Goal: Use online tool/utility: Utilize a website feature to perform a specific function

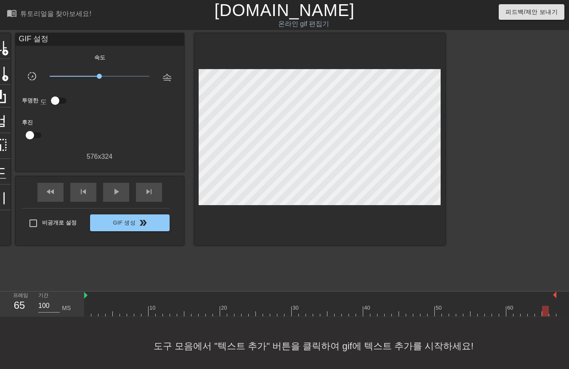
scroll to position [6, 0]
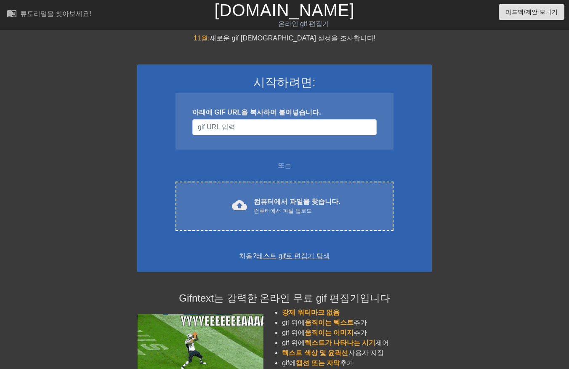
scroll to position [6, 0]
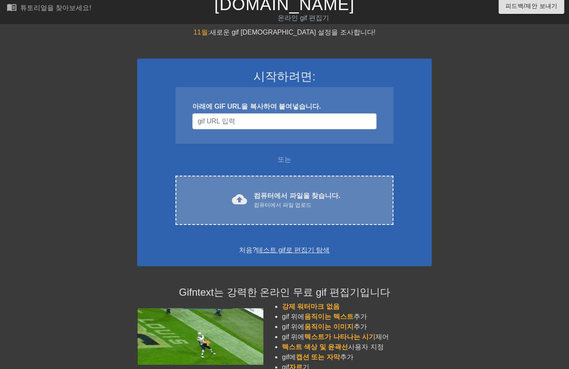
click at [299, 198] on font "컴퓨터에서 파일을 찾습니다." at bounding box center [297, 195] width 86 height 7
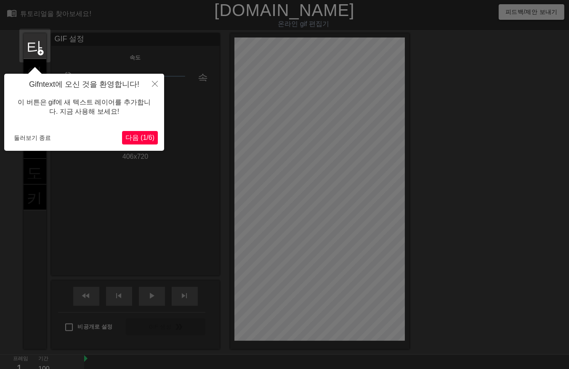
scroll to position [20, 0]
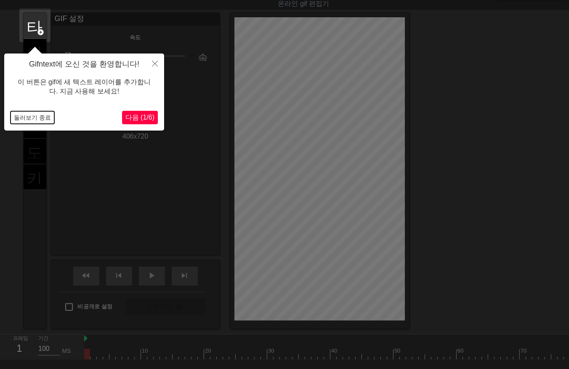
drag, startPoint x: 35, startPoint y: 116, endPoint x: 42, endPoint y: 129, distance: 14.7
click at [35, 117] on button "둘러보기 종료" at bounding box center [33, 117] width 44 height 13
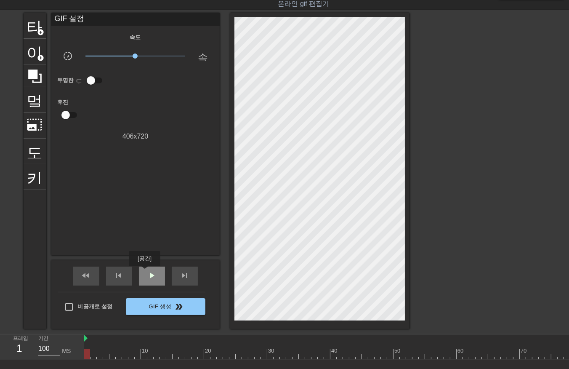
click at [144, 272] on div "play_arrow" at bounding box center [152, 275] width 26 height 19
click at [121, 270] on span "skip_previous" at bounding box center [119, 275] width 10 height 10
click at [152, 277] on span "일시 중지" at bounding box center [152, 275] width 10 height 10
drag, startPoint x: 424, startPoint y: 353, endPoint x: 534, endPoint y: 361, distance: 110.2
click at [569, 356] on html "menu_book 튜토리얼을 찾아보세요! Gifntext.com 온라인 gif 편집기 피드백/제안 보내기 타이틀 add_circle 이미지 a…" at bounding box center [284, 199] width 569 height 438
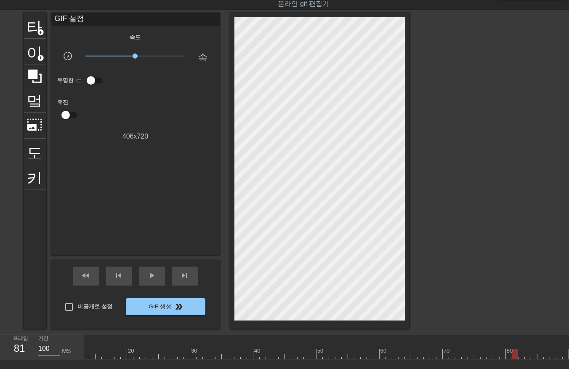
scroll to position [0, 0]
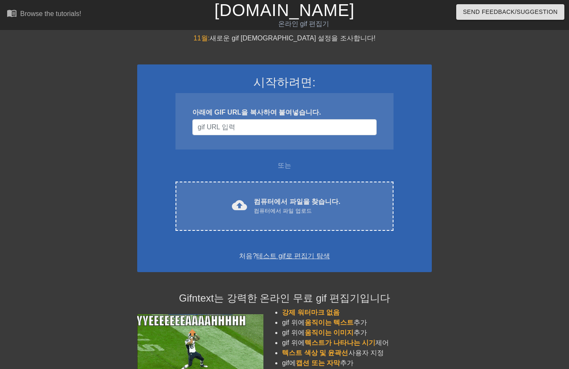
scroll to position [20, 0]
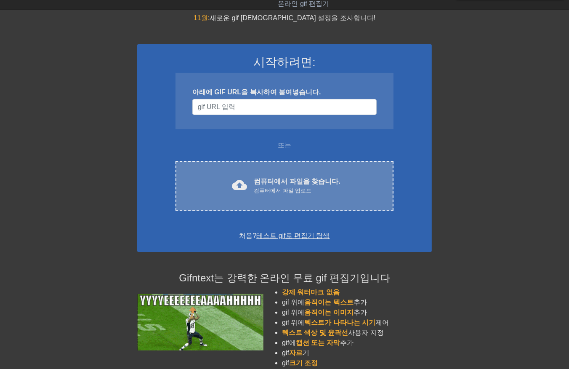
click at [271, 178] on font "컴퓨터에서 파일을 찾습니다." at bounding box center [297, 181] width 86 height 7
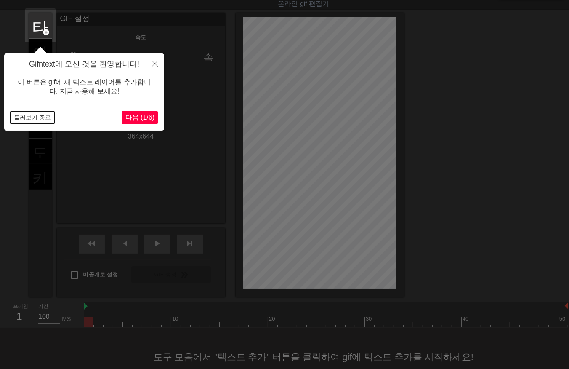
click at [38, 118] on button "둘러보기 종료" at bounding box center [33, 117] width 44 height 13
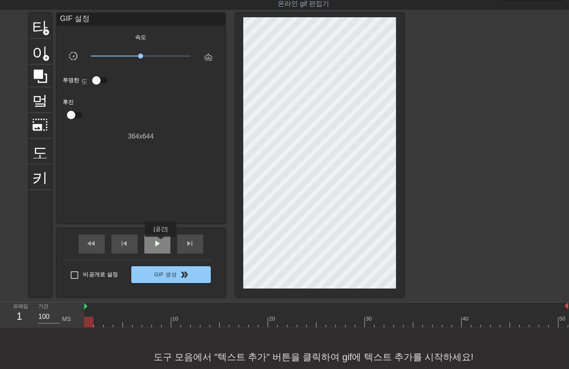
click at [159, 243] on span "play_arrow" at bounding box center [157, 243] width 10 height 10
click at [159, 248] on div "일시 중지" at bounding box center [157, 243] width 26 height 19
click at [90, 319] on div at bounding box center [326, 322] width 484 height 11
click at [157, 243] on span "play_arrow" at bounding box center [157, 243] width 10 height 10
click at [159, 241] on span "일시 중지" at bounding box center [157, 243] width 10 height 10
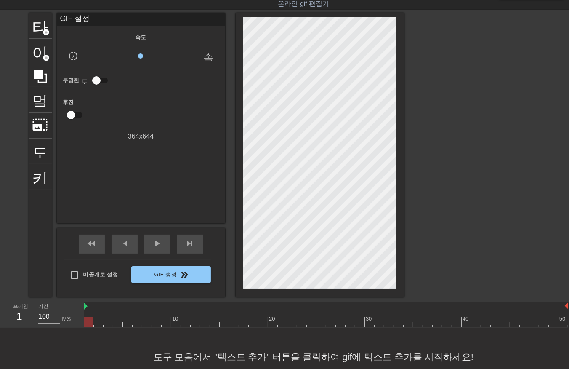
click at [90, 321] on div at bounding box center [326, 322] width 484 height 11
click at [561, 323] on div at bounding box center [326, 322] width 484 height 11
click at [88, 320] on div at bounding box center [325, 322] width 484 height 11
click at [95, 320] on div at bounding box center [325, 322] width 484 height 11
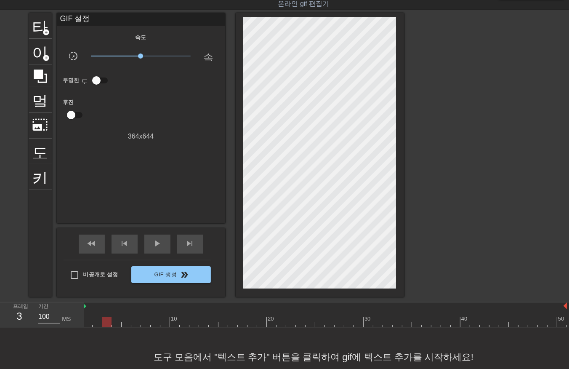
click at [106, 320] on div at bounding box center [325, 322] width 484 height 11
click at [116, 321] on div at bounding box center [325, 322] width 484 height 11
drag, startPoint x: 125, startPoint y: 322, endPoint x: 132, endPoint y: 326, distance: 8.1
click at [125, 323] on div at bounding box center [325, 322] width 484 height 11
click at [135, 322] on div at bounding box center [325, 322] width 484 height 11
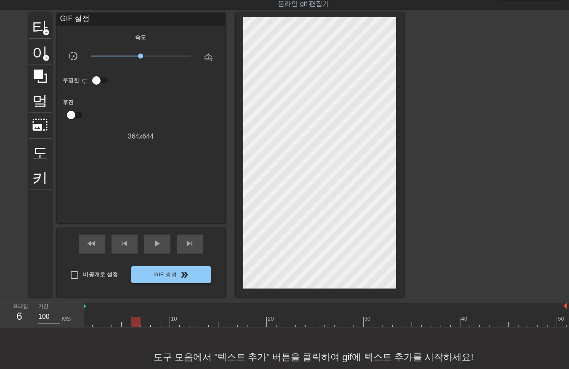
click at [146, 321] on div at bounding box center [325, 322] width 484 height 11
drag, startPoint x: 153, startPoint y: 320, endPoint x: 168, endPoint y: 323, distance: 14.7
click at [153, 320] on div at bounding box center [325, 322] width 484 height 11
click at [160, 322] on div at bounding box center [155, 322] width 9 height 11
click at [174, 322] on div at bounding box center [325, 322] width 484 height 11
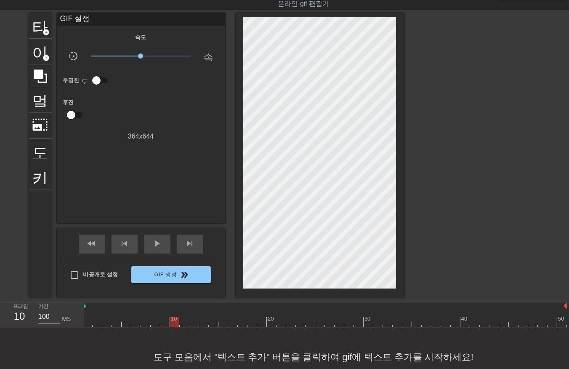
click at [184, 322] on div at bounding box center [325, 322] width 484 height 11
click at [192, 320] on div at bounding box center [325, 322] width 484 height 11
click at [203, 321] on div at bounding box center [325, 322] width 484 height 11
click at [212, 320] on div at bounding box center [325, 322] width 484 height 11
drag, startPoint x: 223, startPoint y: 321, endPoint x: 232, endPoint y: 322, distance: 8.5
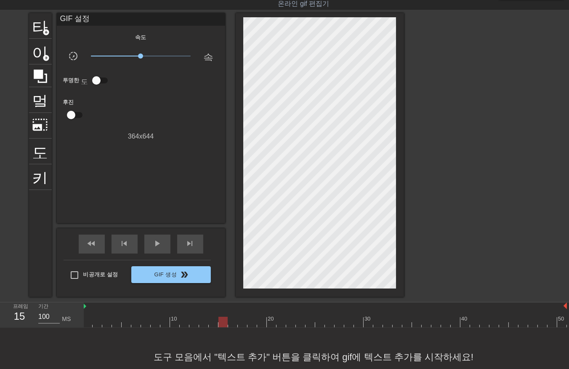
click at [224, 322] on div at bounding box center [325, 322] width 484 height 11
click at [231, 322] on div at bounding box center [325, 322] width 484 height 11
click at [241, 321] on div at bounding box center [325, 322] width 484 height 11
click at [252, 320] on div at bounding box center [325, 322] width 484 height 11
click at [261, 320] on div at bounding box center [325, 322] width 484 height 11
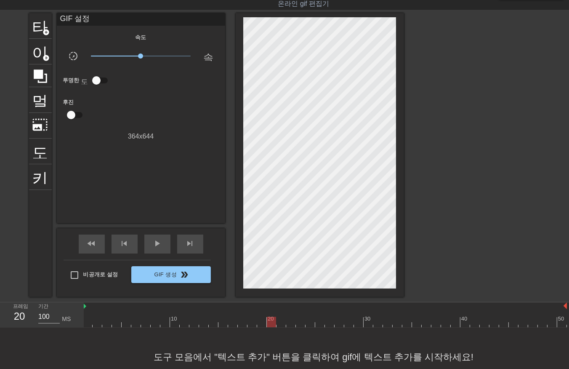
drag, startPoint x: 271, startPoint y: 321, endPoint x: 275, endPoint y: 325, distance: 5.4
click at [271, 323] on div at bounding box center [325, 322] width 484 height 11
click at [280, 321] on div at bounding box center [325, 322] width 484 height 11
drag, startPoint x: 291, startPoint y: 320, endPoint x: 297, endPoint y: 323, distance: 6.8
click at [292, 323] on div at bounding box center [325, 322] width 484 height 11
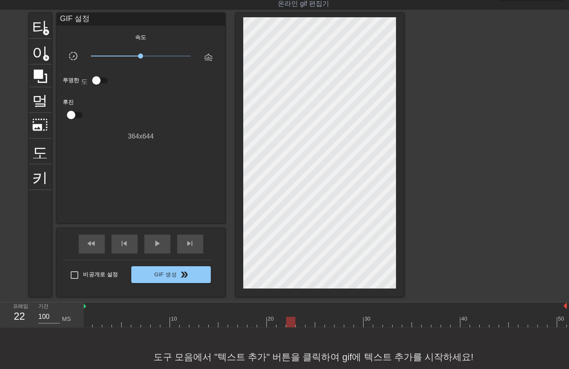
click at [300, 322] on div at bounding box center [325, 322] width 484 height 11
click at [309, 320] on div at bounding box center [325, 322] width 484 height 11
click at [319, 322] on div at bounding box center [325, 322] width 484 height 11
drag, startPoint x: 330, startPoint y: 319, endPoint x: 334, endPoint y: 322, distance: 4.8
click at [330, 321] on div at bounding box center [325, 322] width 484 height 11
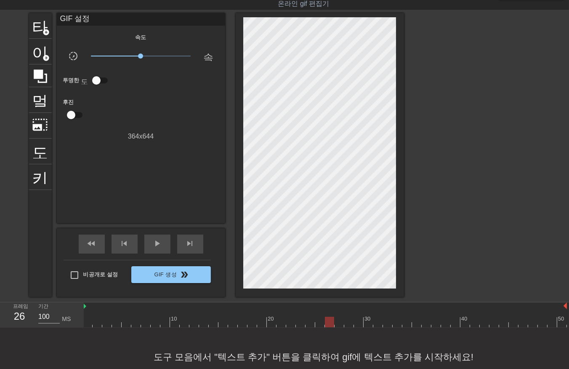
click at [339, 322] on div at bounding box center [325, 322] width 484 height 11
click at [351, 319] on div at bounding box center [325, 322] width 484 height 11
click at [358, 320] on div at bounding box center [325, 322] width 484 height 11
click at [367, 321] on div at bounding box center [325, 322] width 484 height 11
click at [376, 321] on div at bounding box center [325, 322] width 484 height 11
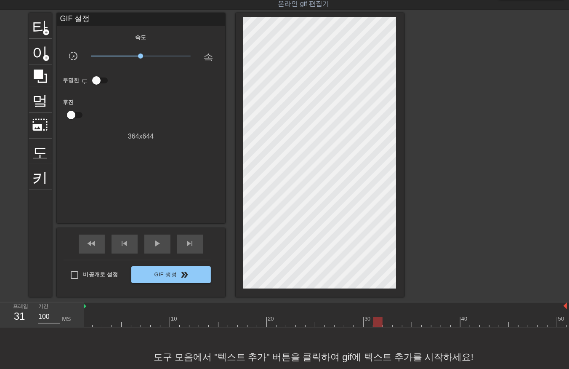
click at [386, 322] on div at bounding box center [325, 322] width 484 height 11
click at [397, 319] on div at bounding box center [325, 322] width 484 height 11
drag, startPoint x: 407, startPoint y: 319, endPoint x: 407, endPoint y: 323, distance: 4.2
click at [407, 322] on div at bounding box center [325, 322] width 484 height 11
click at [415, 321] on div at bounding box center [325, 322] width 484 height 11
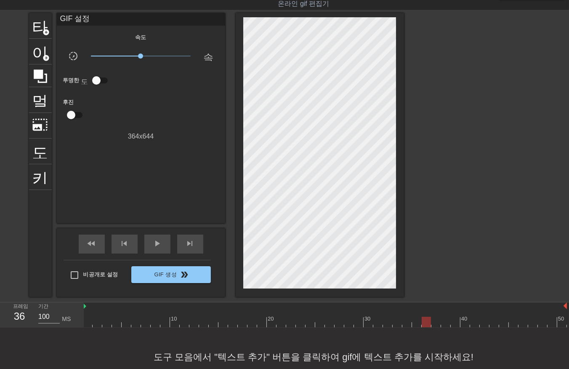
click at [426, 321] on div at bounding box center [325, 322] width 484 height 11
click at [436, 320] on div at bounding box center [325, 322] width 484 height 11
click at [443, 319] on div at bounding box center [325, 322] width 484 height 11
click at [456, 319] on div at bounding box center [325, 322] width 484 height 11
click at [463, 320] on div at bounding box center [325, 322] width 484 height 11
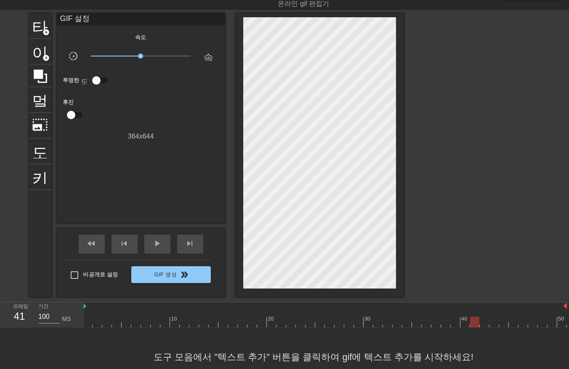
drag, startPoint x: 472, startPoint y: 318, endPoint x: 477, endPoint y: 321, distance: 5.5
click at [472, 319] on div at bounding box center [325, 322] width 484 height 11
click at [482, 321] on div at bounding box center [325, 322] width 484 height 11
drag, startPoint x: 493, startPoint y: 318, endPoint x: 498, endPoint y: 320, distance: 5.3
click at [494, 320] on div at bounding box center [325, 322] width 484 height 11
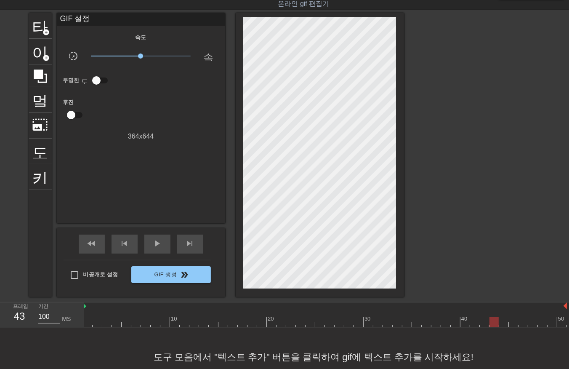
click at [501, 319] on div at bounding box center [325, 322] width 484 height 11
drag, startPoint x: 511, startPoint y: 321, endPoint x: 514, endPoint y: 325, distance: 4.6
click at [511, 325] on div at bounding box center [325, 322] width 484 height 11
click at [520, 322] on div at bounding box center [325, 322] width 484 height 11
click at [531, 321] on div at bounding box center [325, 322] width 484 height 11
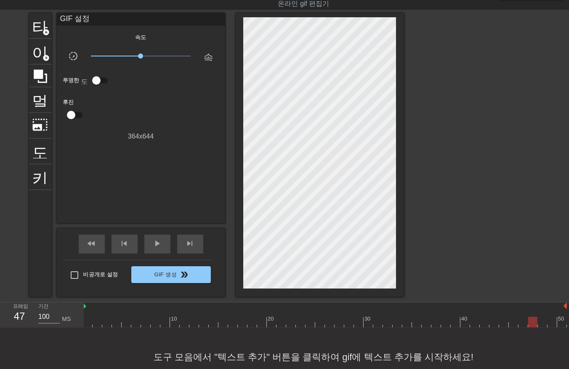
click at [541, 323] on div at bounding box center [325, 322] width 484 height 11
click at [551, 322] on div at bounding box center [325, 322] width 484 height 11
click at [559, 322] on div at bounding box center [325, 322] width 484 height 11
